Goal: Information Seeking & Learning: Learn about a topic

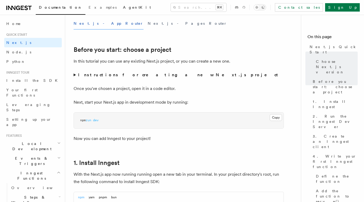
click at [123, 8] on span "AgentKit" at bounding box center [137, 7] width 28 height 4
click at [85, 10] on link "Examples" at bounding box center [102, 8] width 34 height 13
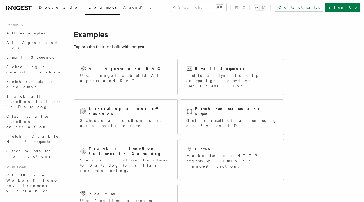
click at [46, 9] on span "Documentation" at bounding box center [60, 7] width 43 height 4
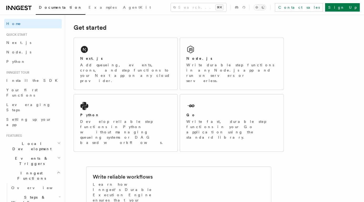
scroll to position [70, 0]
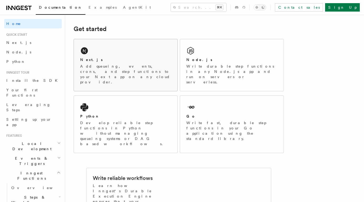
click at [135, 57] on div "Next.js" at bounding box center [125, 60] width 91 height 6
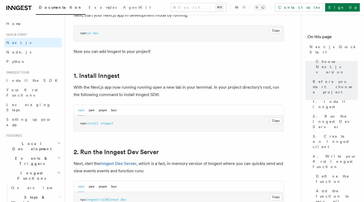
scroll to position [249, 0]
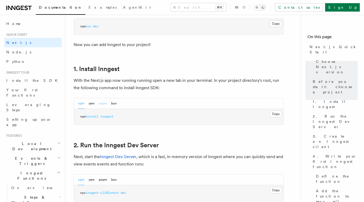
click at [104, 101] on button "pnpm" at bounding box center [103, 103] width 8 height 11
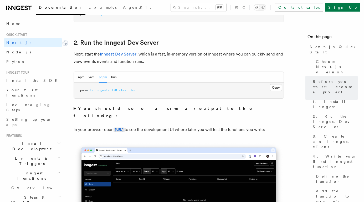
scroll to position [352, 0]
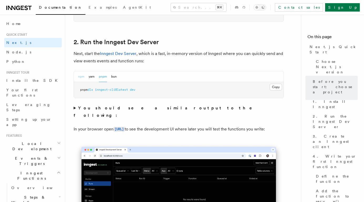
click at [81, 74] on button "npm" at bounding box center [81, 76] width 6 height 11
click at [103, 77] on button "pnpm" at bounding box center [103, 76] width 8 height 11
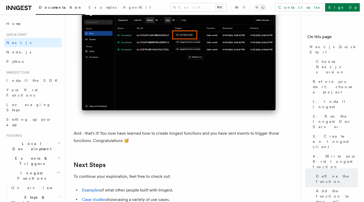
scroll to position [3305, 0]
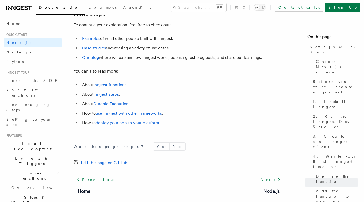
click at [24, 4] on link at bounding box center [18, 7] width 25 height 7
